Goal: Task Accomplishment & Management: Use online tool/utility

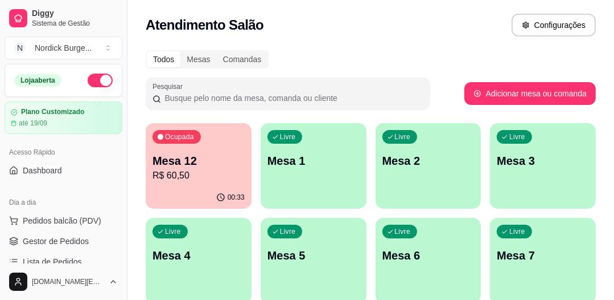
scroll to position [91, 0]
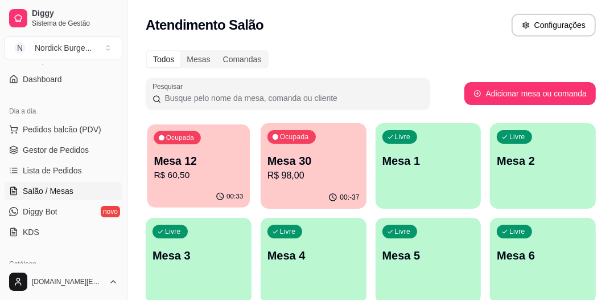
click at [231, 155] on p "Mesa 12" at bounding box center [198, 160] width 89 height 15
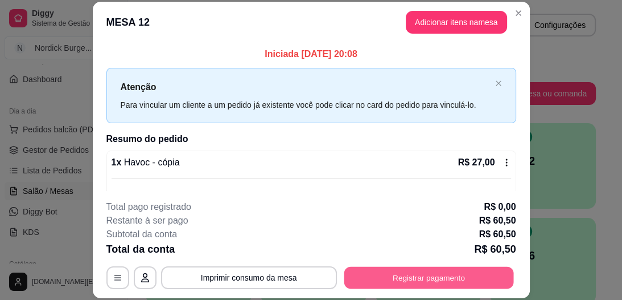
click at [391, 274] on button "Registrar pagamento" at bounding box center [429, 278] width 170 height 22
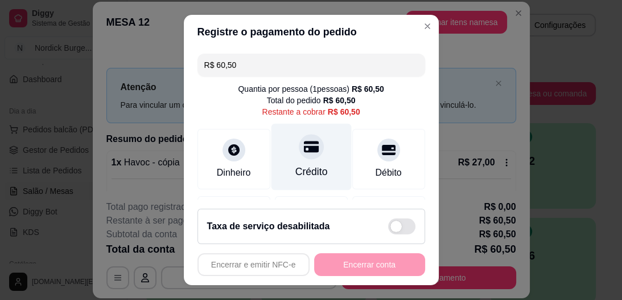
click at [304, 151] on icon at bounding box center [311, 146] width 15 height 11
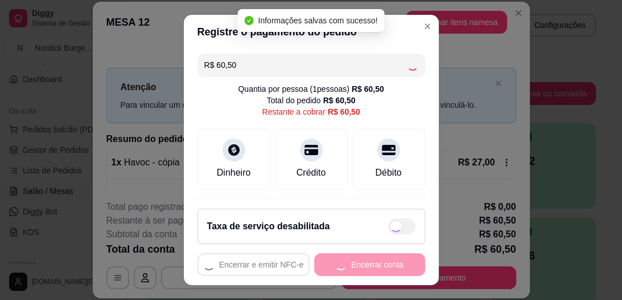
type input "R$ 0,00"
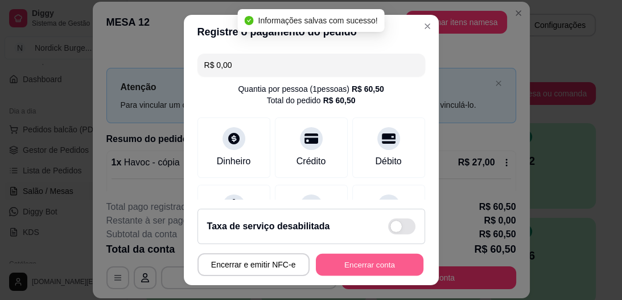
click at [354, 264] on button "Encerrar conta" at bounding box center [370, 264] width 108 height 22
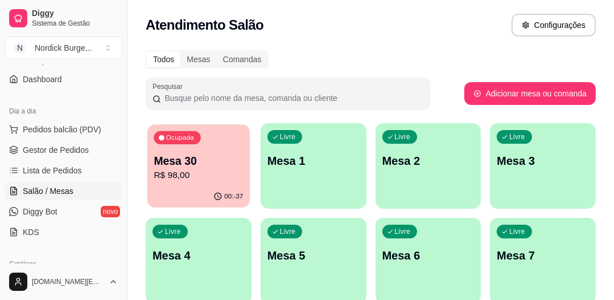
click at [219, 160] on p "Mesa 30" at bounding box center [198, 160] width 89 height 15
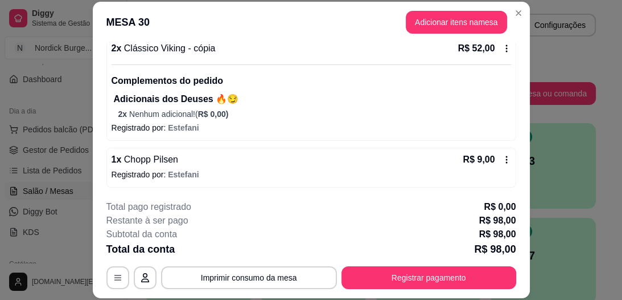
scroll to position [35, 0]
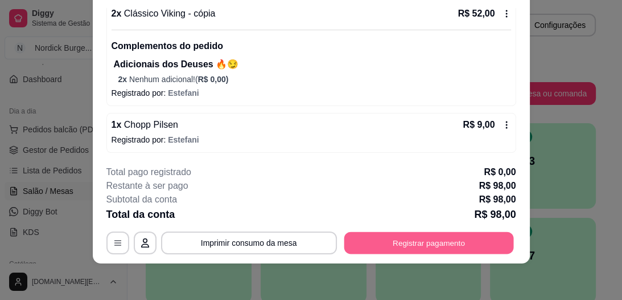
click at [476, 239] on button "Registrar pagamento" at bounding box center [429, 243] width 170 height 22
click at [410, 236] on button "Registrar pagamento" at bounding box center [429, 243] width 170 height 22
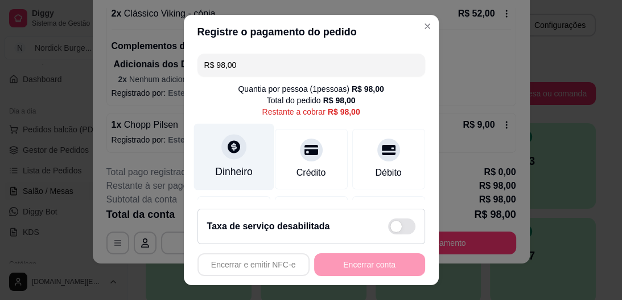
scroll to position [46, 0]
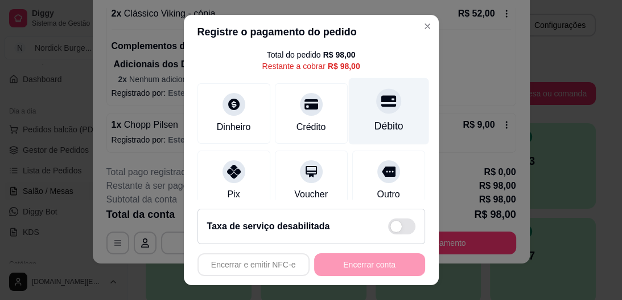
click at [381, 100] on icon at bounding box center [388, 101] width 15 height 11
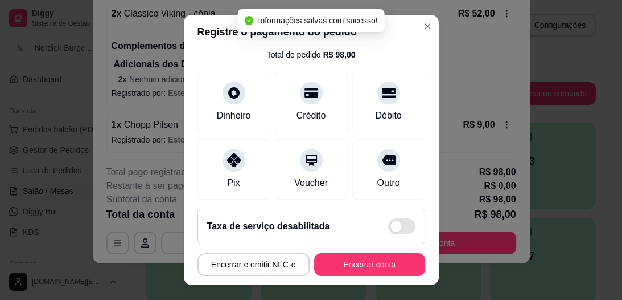
type input "R$ 0,00"
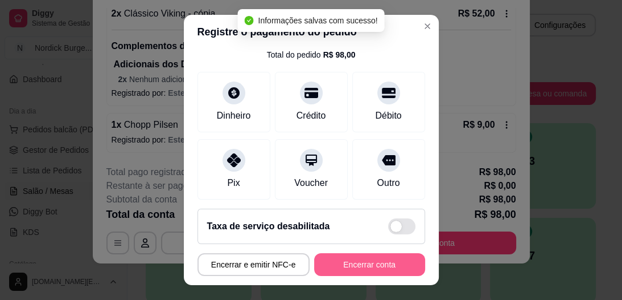
click at [364, 263] on button "Encerrar conta" at bounding box center [369, 264] width 111 height 23
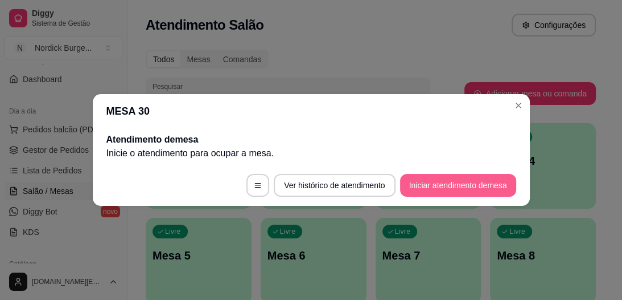
scroll to position [0, 0]
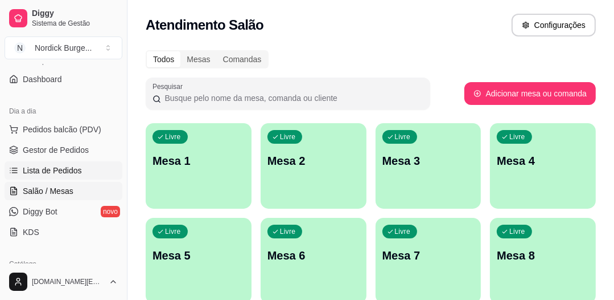
click at [54, 169] on span "Lista de Pedidos" at bounding box center [52, 170] width 59 height 11
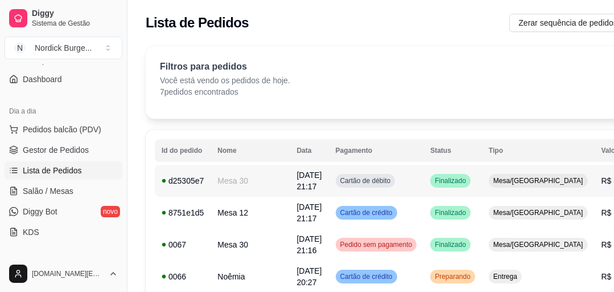
click at [205, 179] on td "d25305e7" at bounding box center [183, 181] width 56 height 32
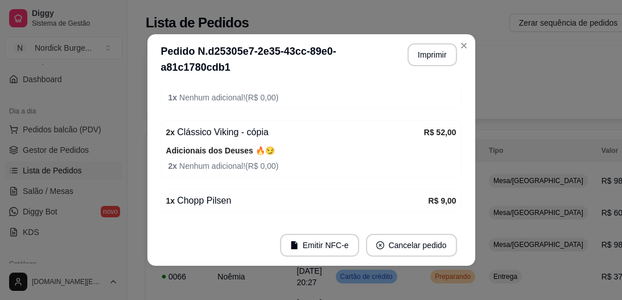
scroll to position [263, 0]
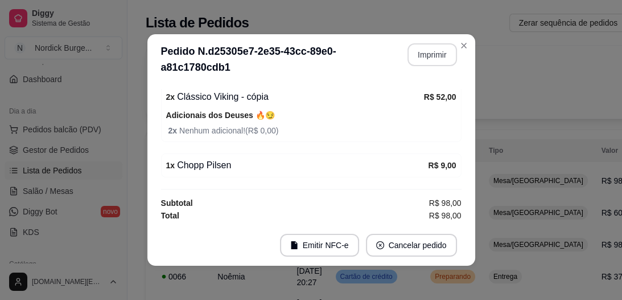
click at [417, 49] on button "Imprimir" at bounding box center [433, 54] width 50 height 23
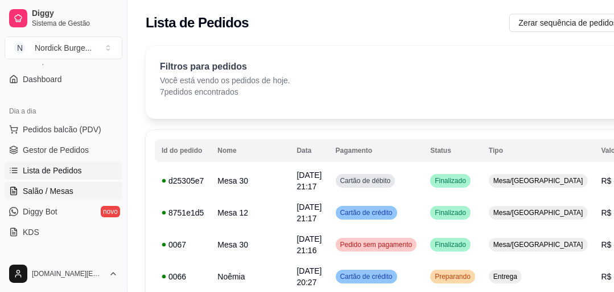
click at [32, 192] on span "Salão / Mesas" at bounding box center [48, 190] width 51 height 11
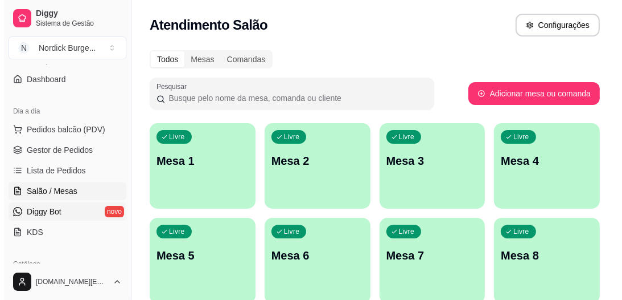
scroll to position [137, 0]
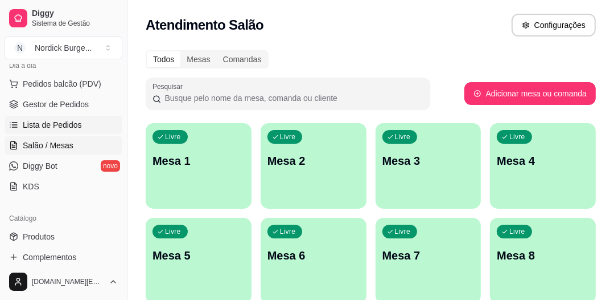
click at [53, 120] on span "Lista de Pedidos" at bounding box center [52, 124] width 59 height 11
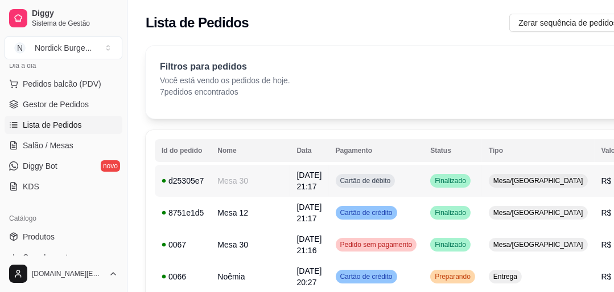
click at [205, 182] on td "d25305e7" at bounding box center [183, 181] width 56 height 32
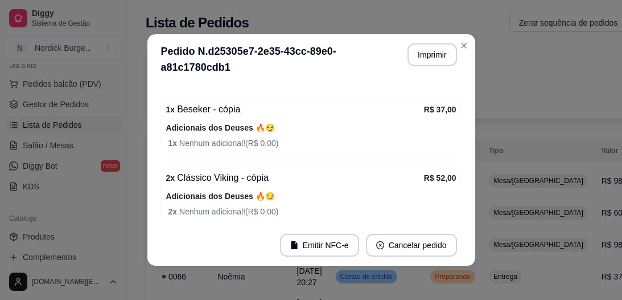
scroll to position [228, 0]
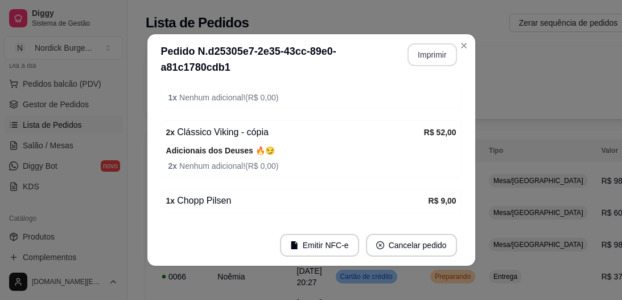
click at [425, 60] on button "Imprimir" at bounding box center [433, 54] width 50 height 23
click at [419, 55] on button "Imprimir" at bounding box center [433, 54] width 50 height 23
